Goal: Task Accomplishment & Management: Complete application form

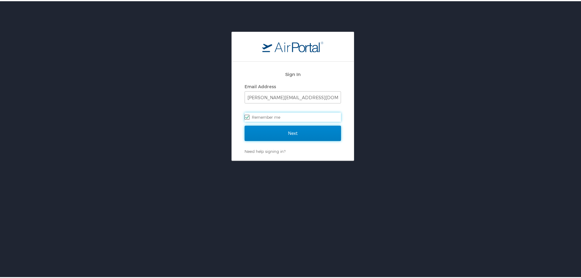
click at [283, 130] on input "Next" at bounding box center [293, 132] width 96 height 15
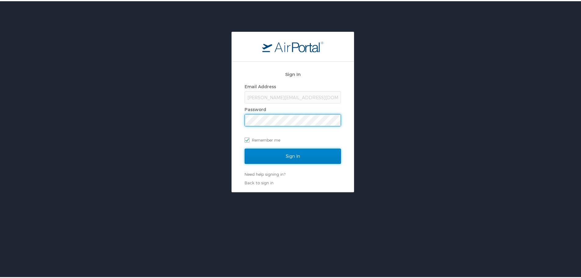
click at [283, 157] on input "Sign In" at bounding box center [293, 154] width 96 height 15
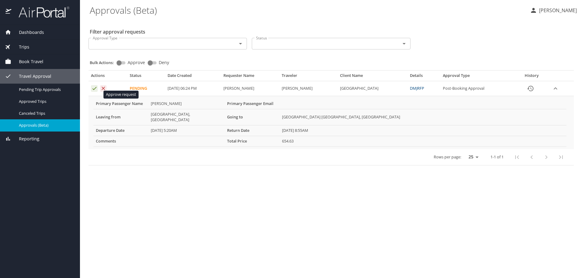
click at [95, 91] on icon "Approval table" at bounding box center [95, 88] width 6 height 6
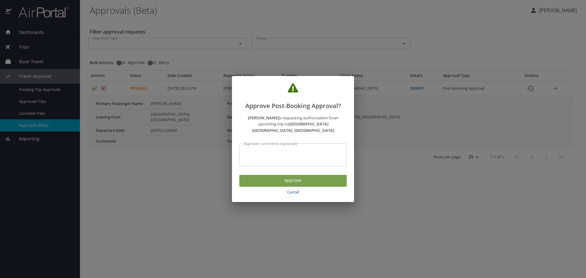
click at [301, 184] on span "Approve" at bounding box center [293, 181] width 98 height 8
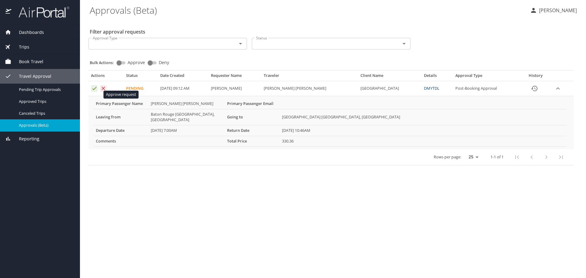
click at [94, 91] on icon "Approval table" at bounding box center [95, 88] width 6 height 6
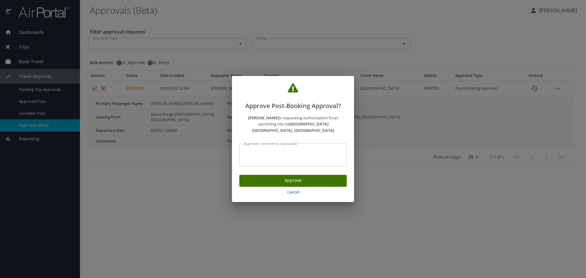
click at [270, 184] on span "Approve" at bounding box center [293, 181] width 98 height 8
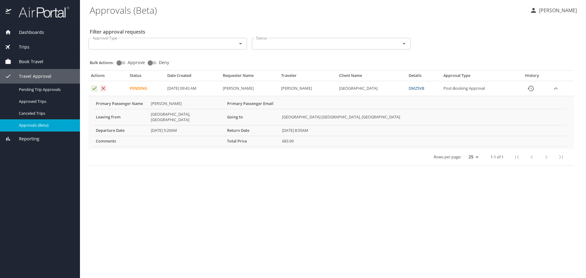
click at [547, 12] on p "[PERSON_NAME]" at bounding box center [557, 10] width 40 height 7
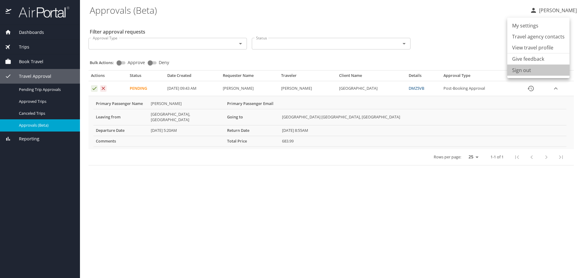
click at [523, 76] on li "Sign out" at bounding box center [538, 70] width 62 height 11
